Goal: Transaction & Acquisition: Purchase product/service

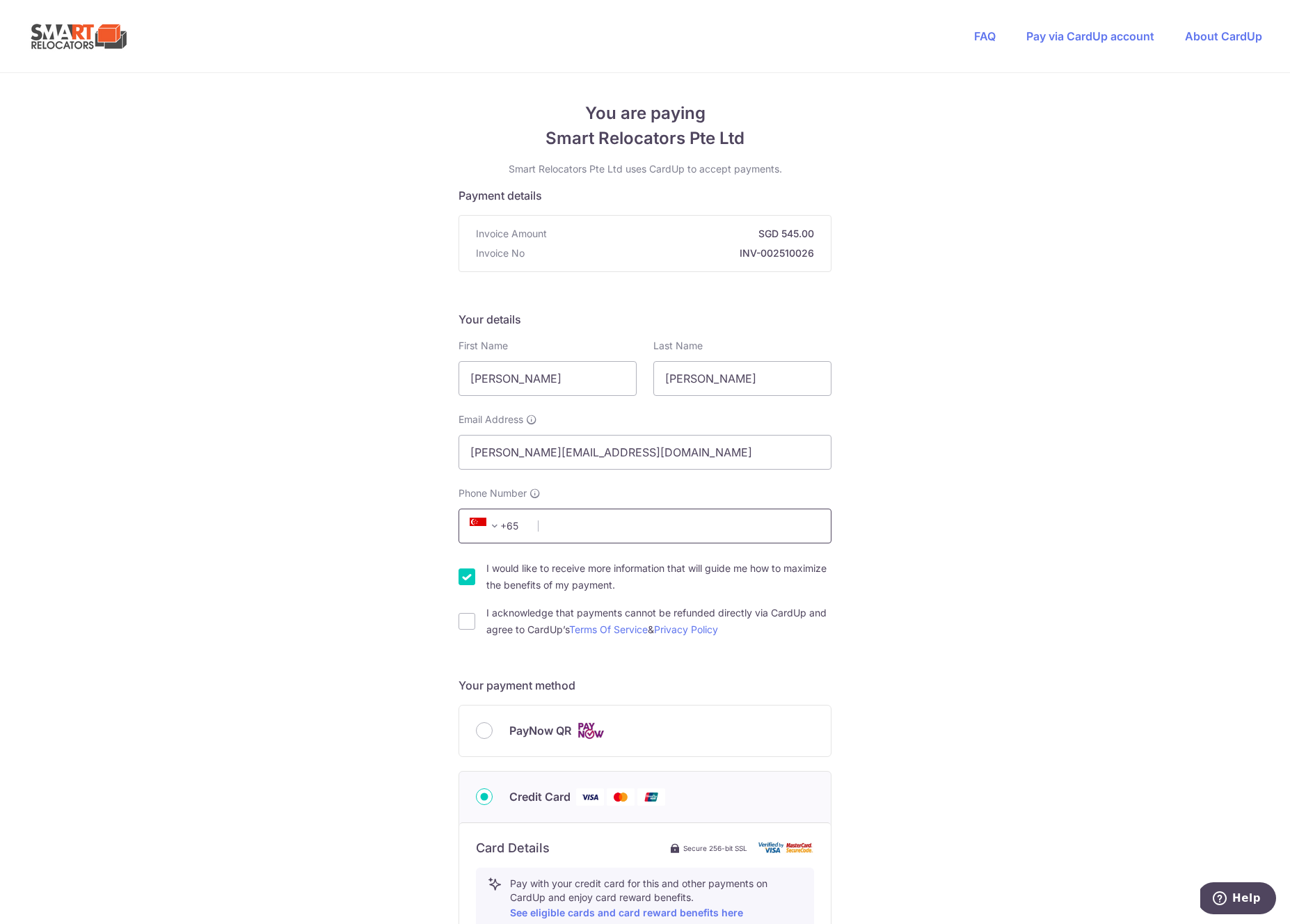
click at [648, 529] on input "Phone Number" at bounding box center [645, 526] width 373 height 35
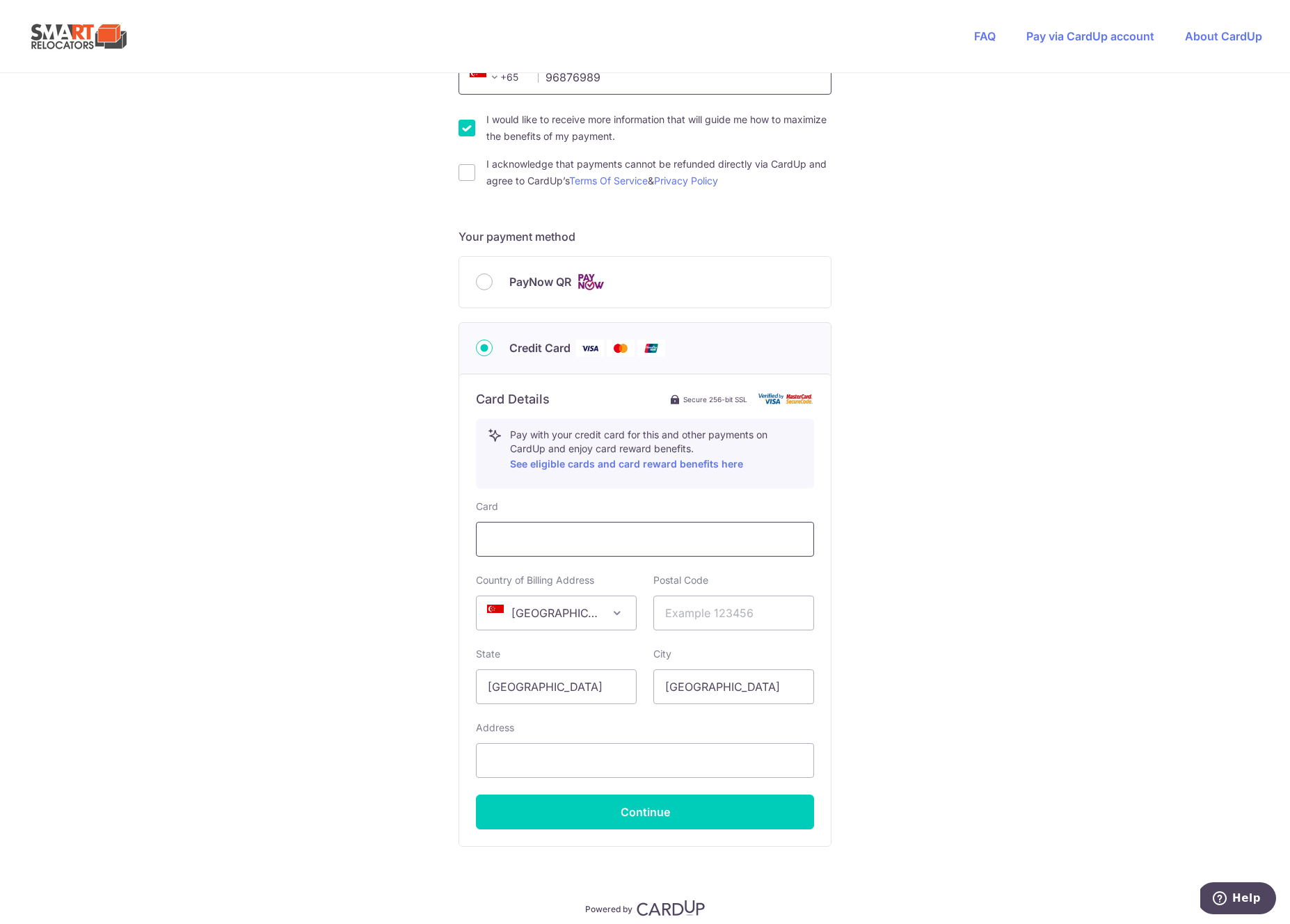
scroll to position [452, 0]
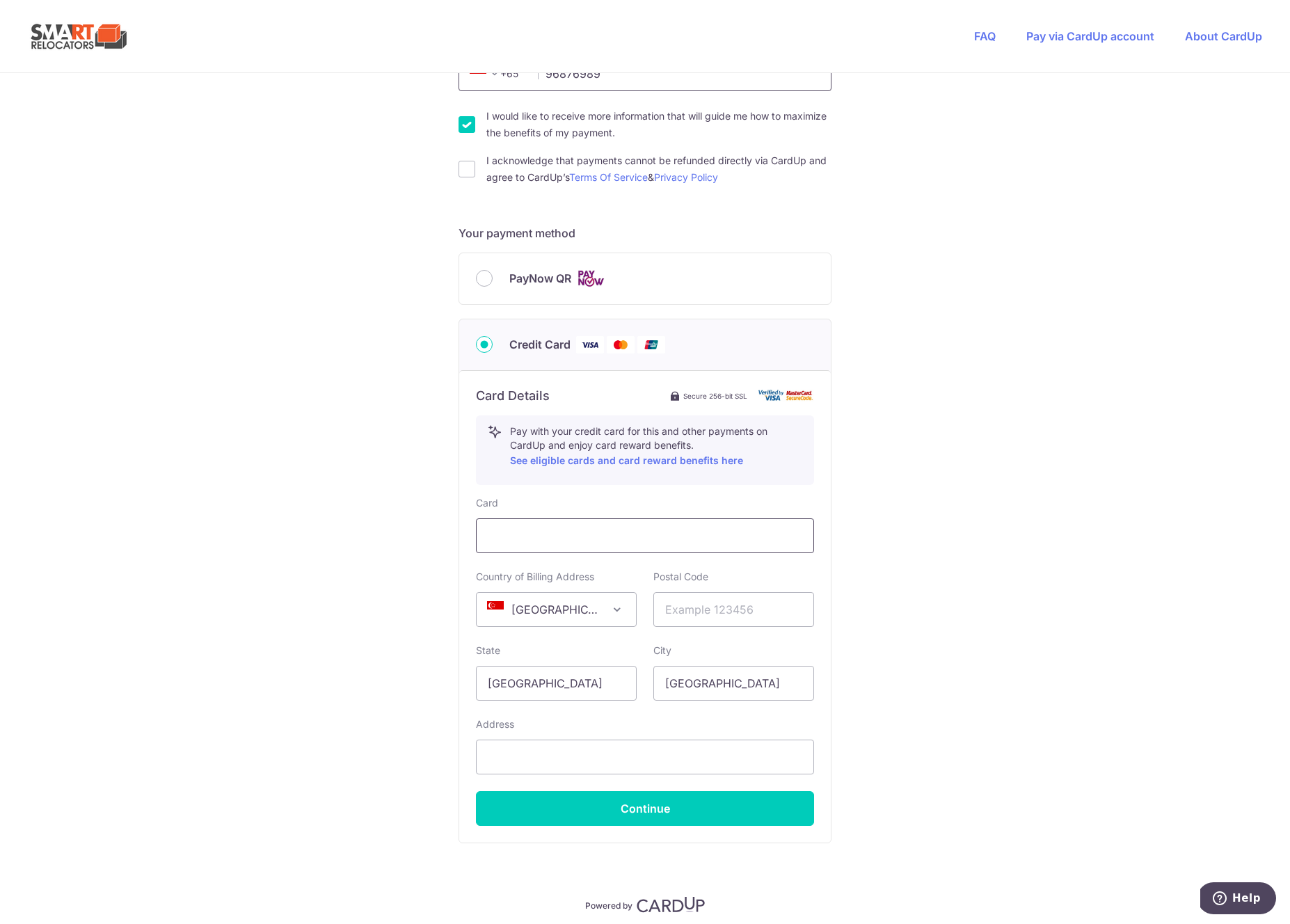
type input "96876989"
click at [910, 569] on div "You are paying Smart Relocators Pte Ltd Smart Relocators Pte Ltd uses CardUp to…" at bounding box center [645, 299] width 1290 height 1357
click at [721, 607] on input "text" at bounding box center [734, 609] width 161 height 35
type input "573973"
type input "[STREET_ADDRESS]"
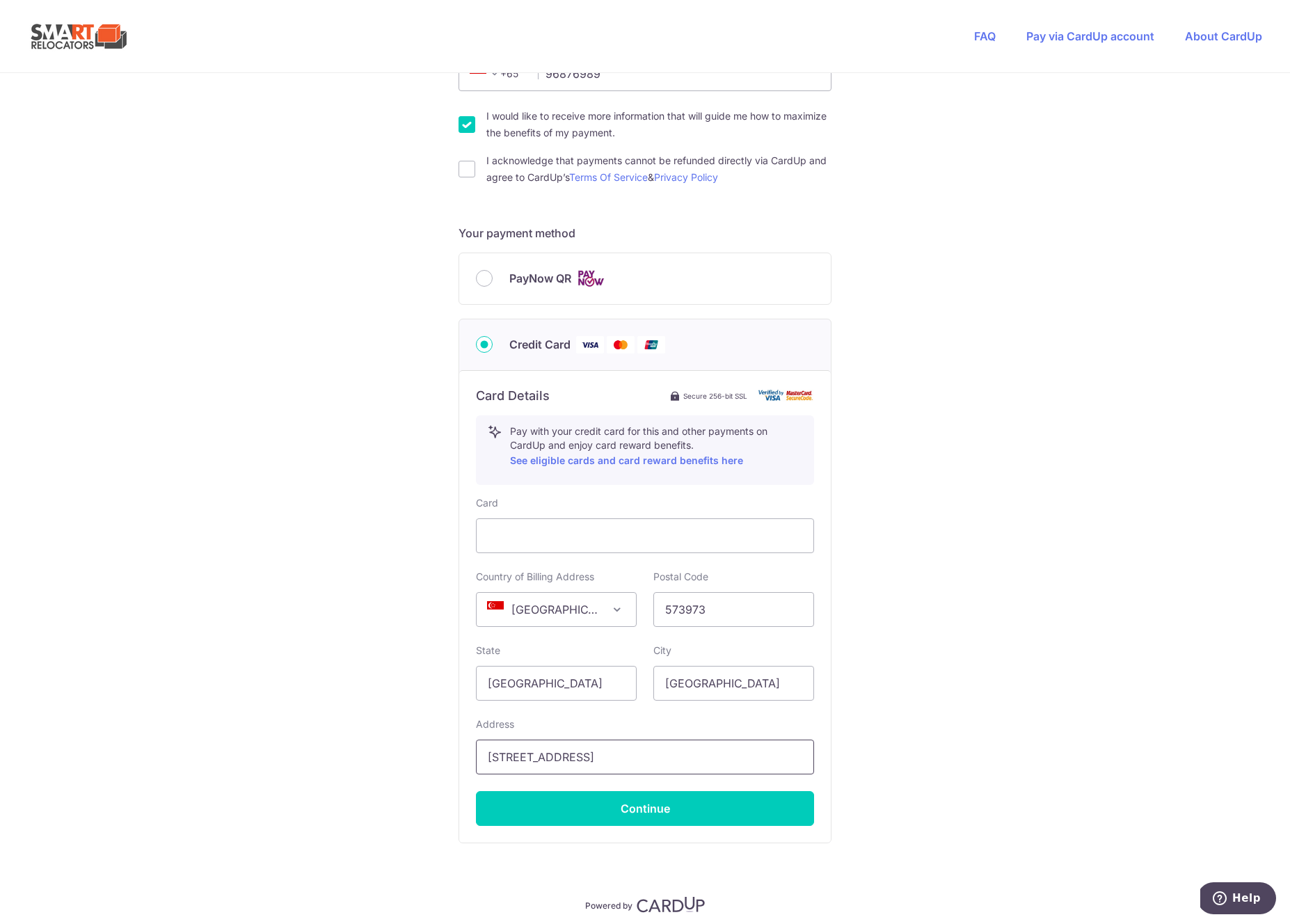
drag, startPoint x: 1129, startPoint y: 534, endPoint x: 768, endPoint y: 762, distance: 427.0
click at [1129, 534] on div "You are paying Smart Relocators Pte Ltd Smart Relocators Pte Ltd uses CardUp to…" at bounding box center [645, 299] width 1290 height 1357
click at [640, 808] on button "Continue" at bounding box center [645, 808] width 338 height 35
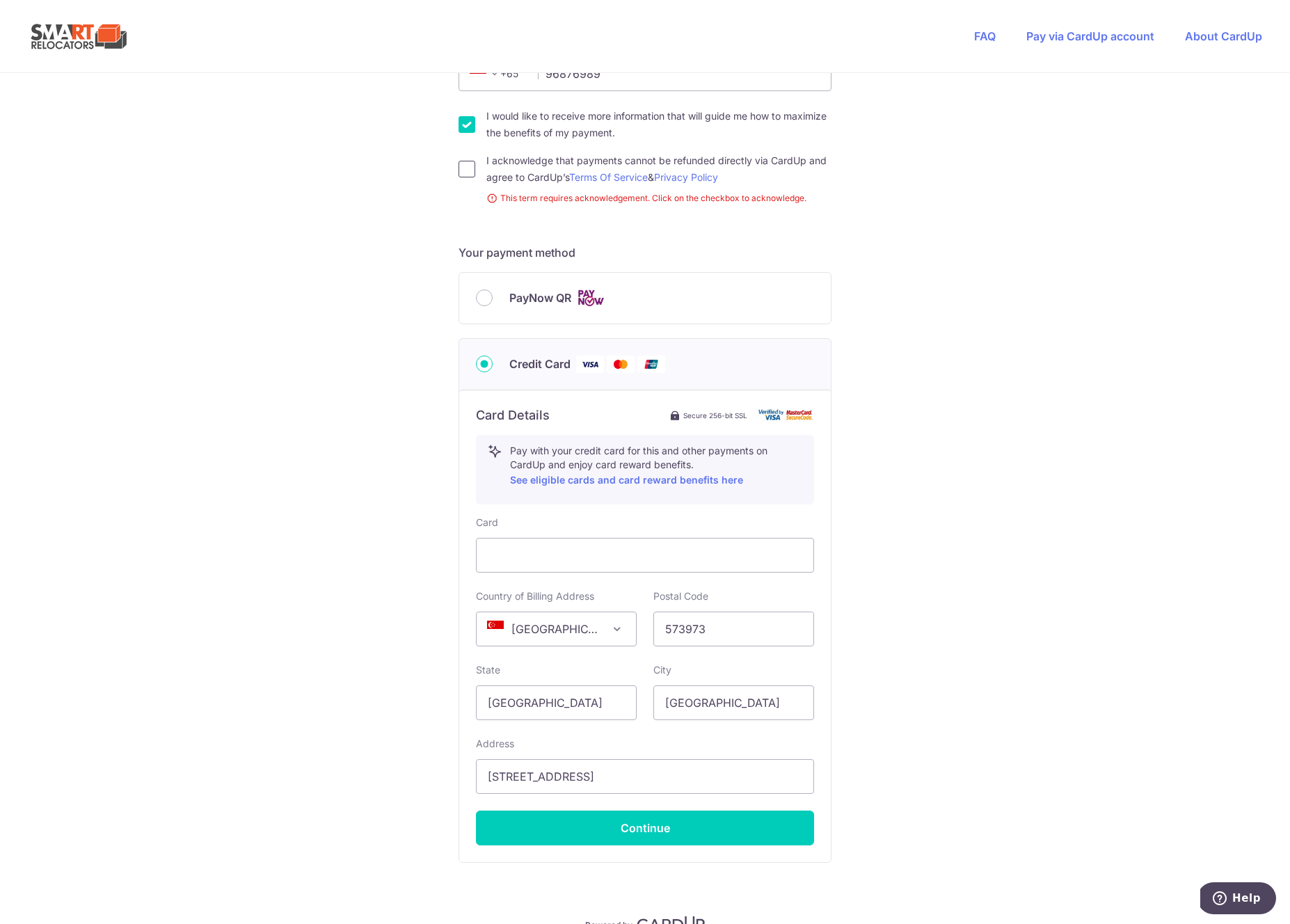
click at [471, 168] on input "I acknowledge that payments cannot be refunded directly via CardUp and agree to…" at bounding box center [467, 169] width 17 height 17
checkbox input "true"
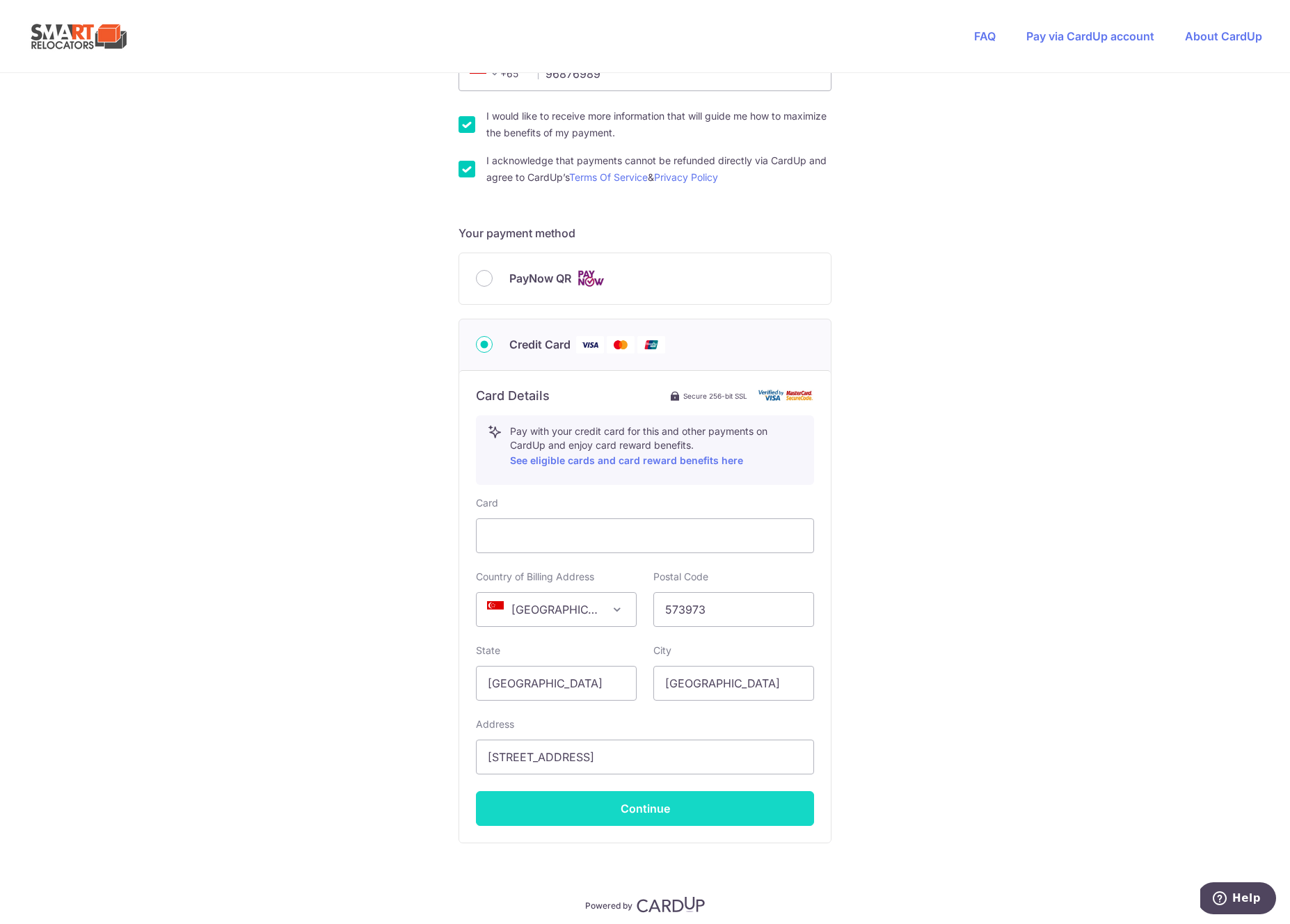
click at [681, 803] on button "Continue" at bounding box center [645, 808] width 338 height 35
type input "**** 7140"
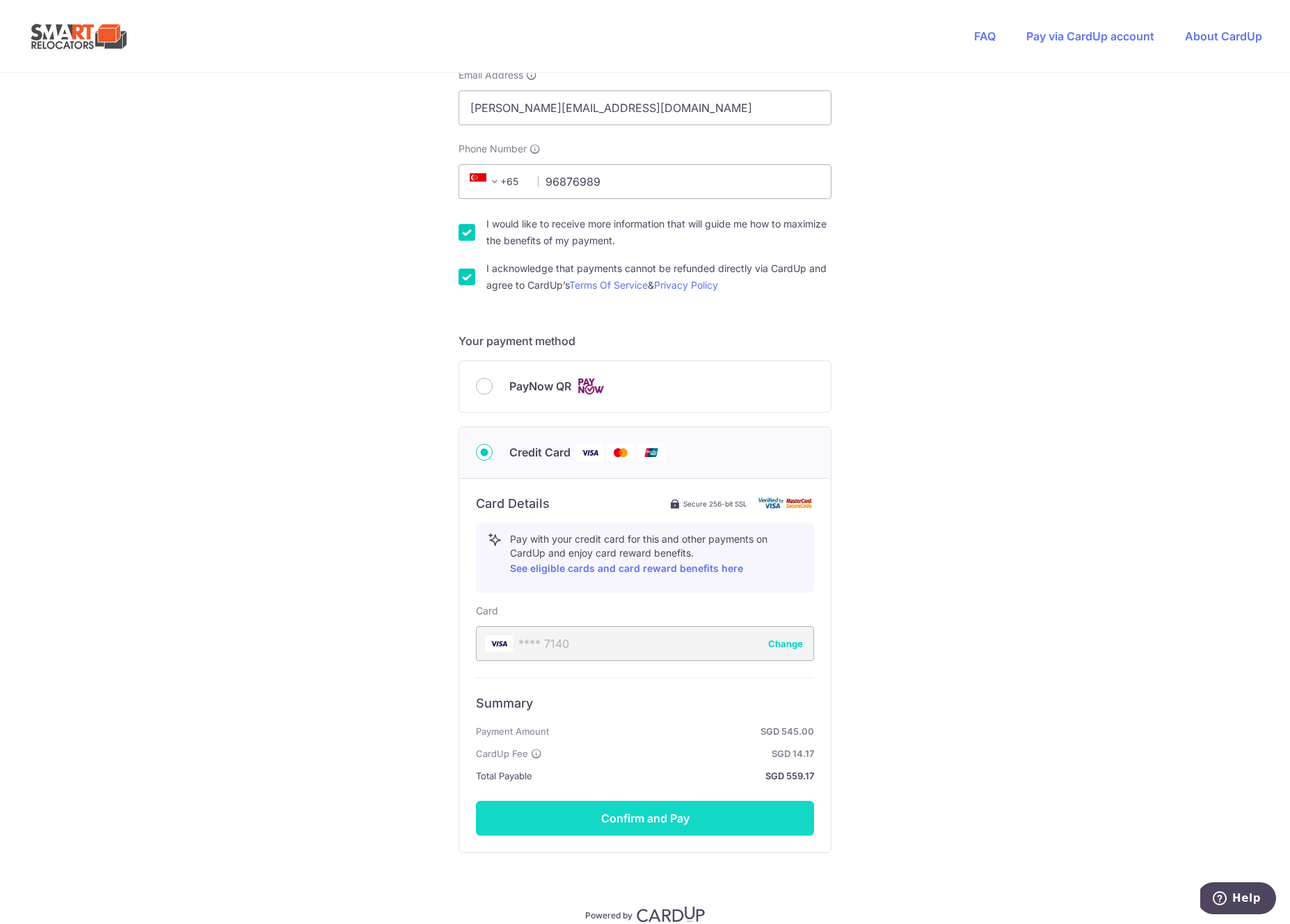
scroll to position [395, 0]
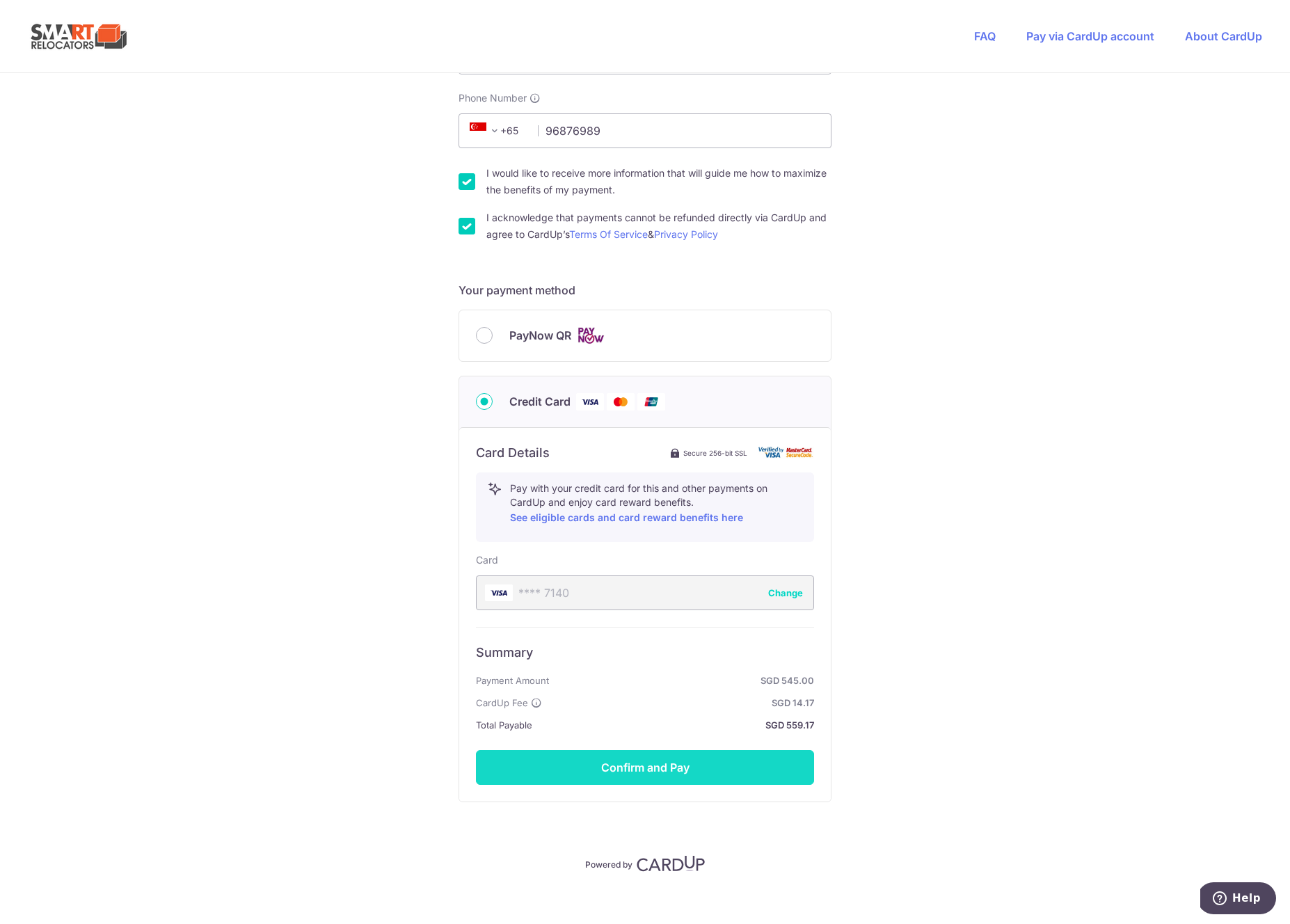
click at [713, 756] on button "Confirm and Pay" at bounding box center [645, 767] width 338 height 35
